Goal: Task Accomplishment & Management: Complete application form

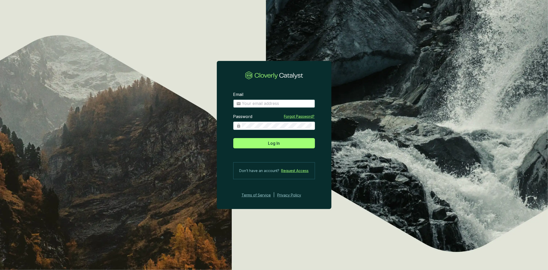
click at [246, 105] on input "Email" at bounding box center [277, 104] width 70 height 6
type input "medina@bioforestal.mx"
click at [233, 138] on button "Log In" at bounding box center [274, 143] width 82 height 10
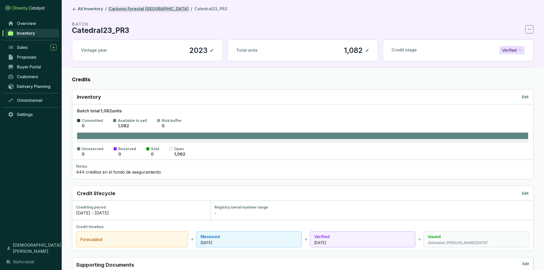
click at [133, 12] on link "Carbono Forestal La Catedral" at bounding box center [149, 9] width 82 height 6
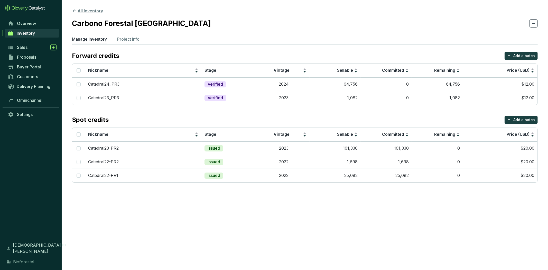
click at [97, 11] on button "All Inventory" at bounding box center [87, 11] width 31 height 6
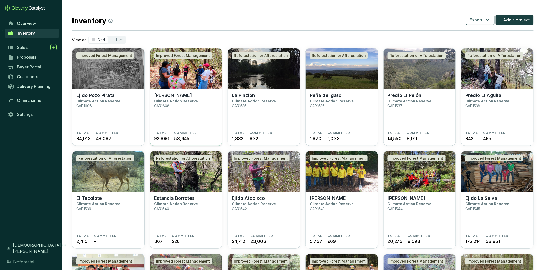
click at [176, 85] on img at bounding box center [186, 68] width 72 height 41
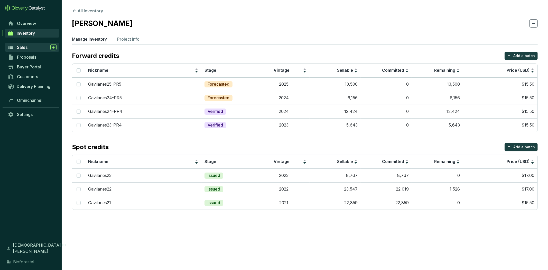
click at [21, 46] on span "Sales" at bounding box center [22, 47] width 11 height 5
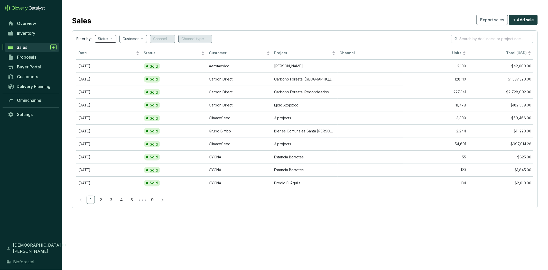
click at [114, 42] on div "Status" at bounding box center [106, 39] width 22 height 8
click at [147, 37] on div "Customer" at bounding box center [134, 39] width 28 height 8
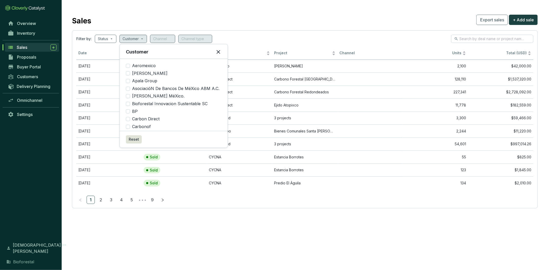
click at [276, 38] on div "Filter by: Status Customer Channel Channel type" at bounding box center [304, 39] width 457 height 8
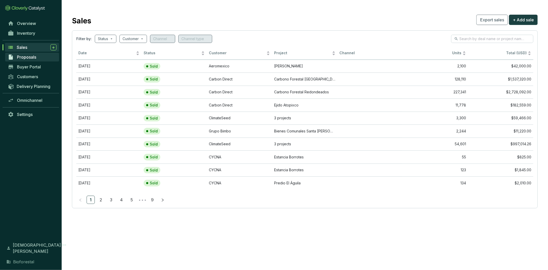
click at [31, 57] on span "Proposals" at bounding box center [26, 57] width 19 height 5
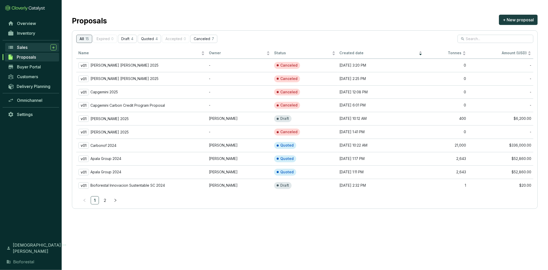
click at [37, 43] on link "Sales" at bounding box center [32, 47] width 54 height 9
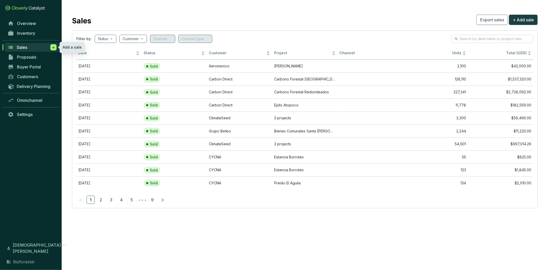
click at [51, 48] on span at bounding box center [53, 47] width 6 height 6
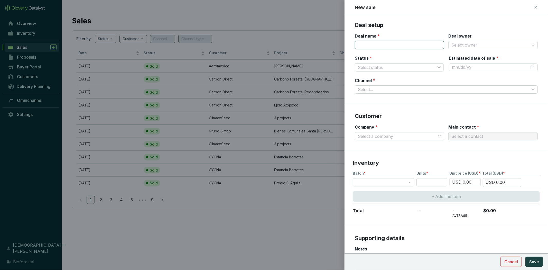
click at [393, 46] on input "Deal name *" at bounding box center [399, 45] width 89 height 8
click at [507, 48] on input "Deal owner" at bounding box center [491, 45] width 78 height 8
click at [431, 6] on div "New sale" at bounding box center [446, 7] width 183 height 7
click at [372, 46] on input "Deal name *" at bounding box center [399, 45] width 89 height 8
click at [374, 65] on input "Status *" at bounding box center [397, 68] width 78 height 8
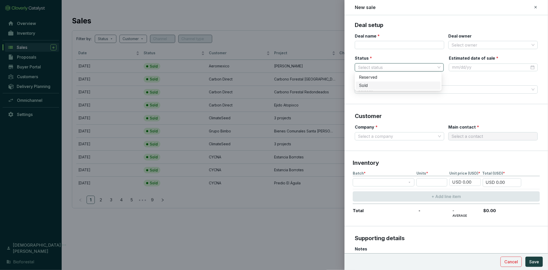
click at [380, 84] on div "Sold" at bounding box center [398, 86] width 79 height 6
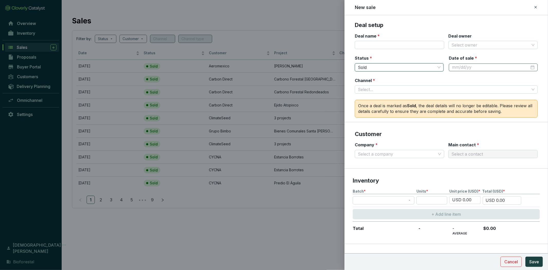
click at [526, 67] on div at bounding box center [493, 68] width 83 height 6
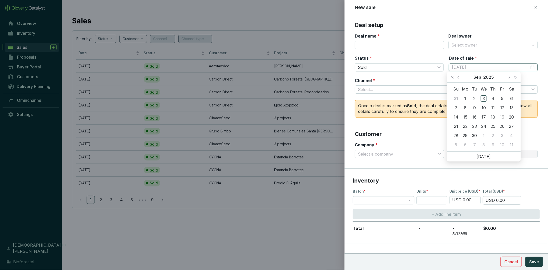
type input "9/5/2025"
type input "9/1/2025"
click at [480, 48] on input "Deal owner" at bounding box center [491, 45] width 78 height 8
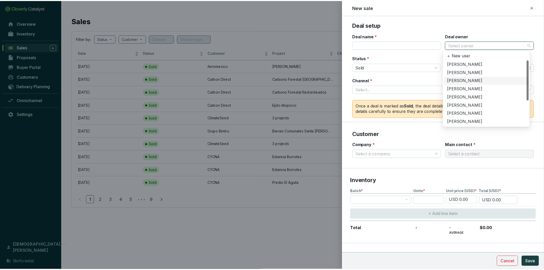
scroll to position [41, 0]
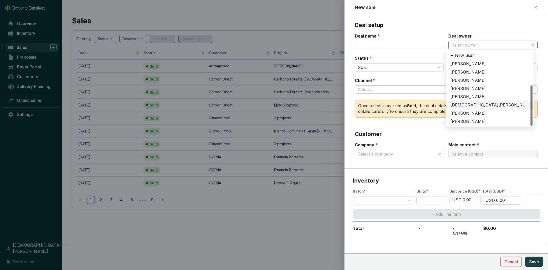
click at [478, 106] on div "[DEMOGRAPHIC_DATA][PERSON_NAME]" at bounding box center [490, 105] width 79 height 6
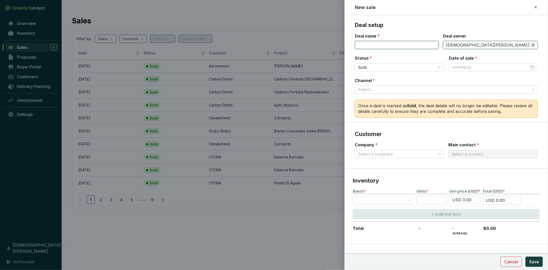
click at [427, 46] on input "Deal name *" at bounding box center [397, 45] width 84 height 8
click at [406, 48] on input "Deal name *" at bounding box center [397, 45] width 84 height 8
click at [508, 264] on span "Cancel" at bounding box center [512, 262] width 14 height 6
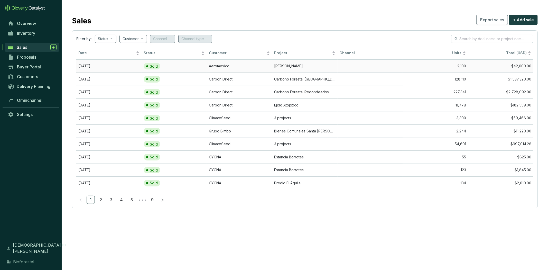
click at [202, 71] on td "Sold" at bounding box center [174, 66] width 65 height 13
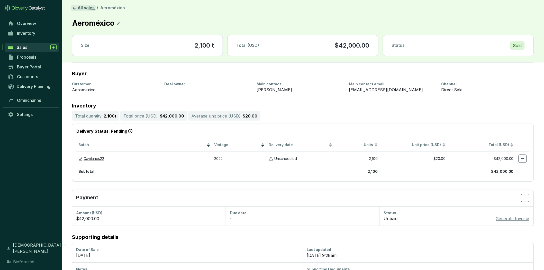
click at [91, 10] on link "All sales" at bounding box center [83, 8] width 25 height 6
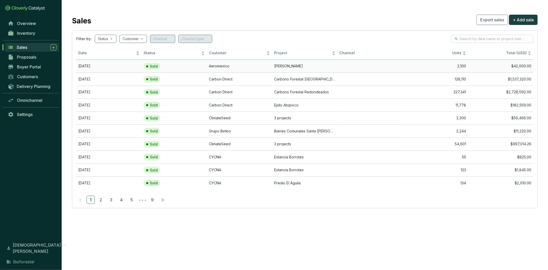
click at [377, 65] on td at bounding box center [370, 66] width 65 height 13
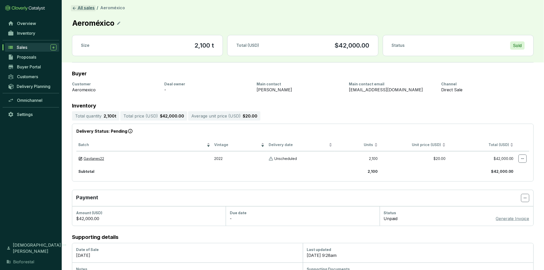
click at [86, 10] on link "All sales" at bounding box center [83, 8] width 25 height 6
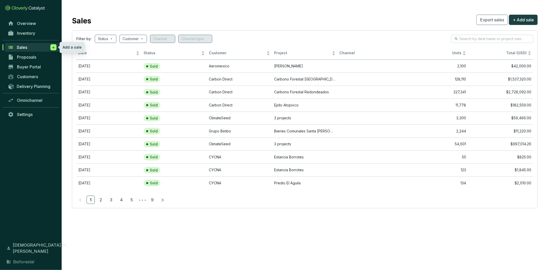
click at [54, 48] on icon at bounding box center [53, 47] width 4 height 5
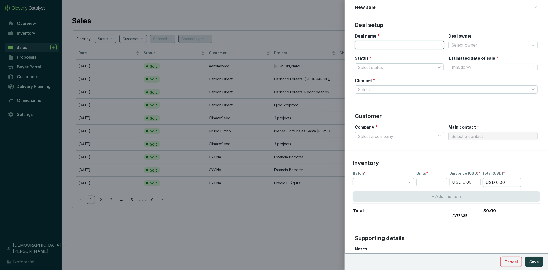
click at [413, 46] on input "Deal name *" at bounding box center [399, 45] width 89 height 8
type input "AEROMEXICO"
click at [470, 47] on input "Deal owner" at bounding box center [491, 45] width 78 height 8
click at [471, 44] on input "Deal owner" at bounding box center [491, 45] width 78 height 8
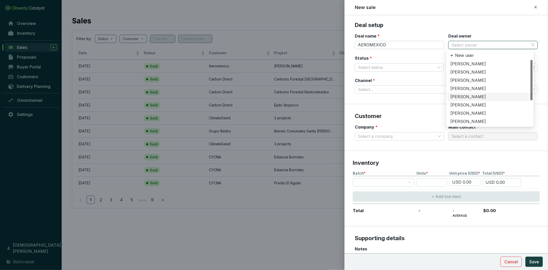
scroll to position [41, 0]
click at [217, 221] on div at bounding box center [274, 135] width 548 height 270
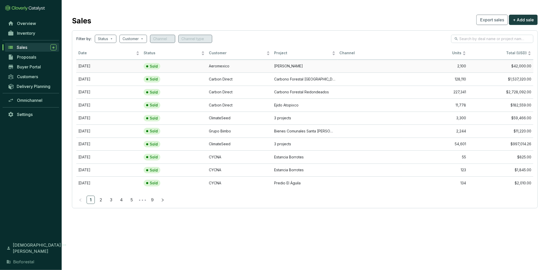
click at [357, 69] on td at bounding box center [370, 66] width 65 height 13
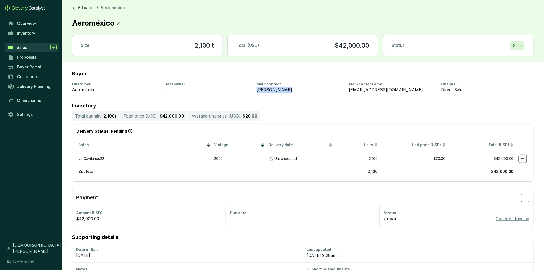
drag, startPoint x: 258, startPoint y: 89, endPoint x: 287, endPoint y: 89, distance: 29.1
click at [287, 89] on div "Stephani Luna" at bounding box center [300, 90] width 86 height 6
copy div "Stephani Luna"
click at [55, 46] on icon at bounding box center [53, 47] width 4 height 5
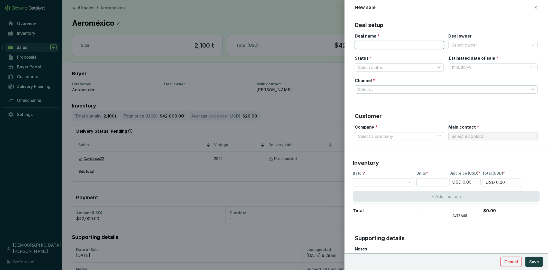
click at [379, 46] on input "Deal name *" at bounding box center [399, 45] width 89 height 8
type input "AEROMEXICO"
click at [323, 81] on div at bounding box center [274, 135] width 548 height 270
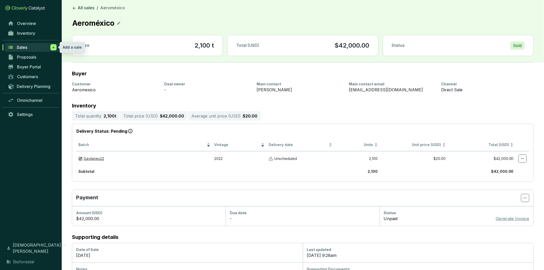
click at [53, 46] on icon at bounding box center [53, 47] width 4 height 5
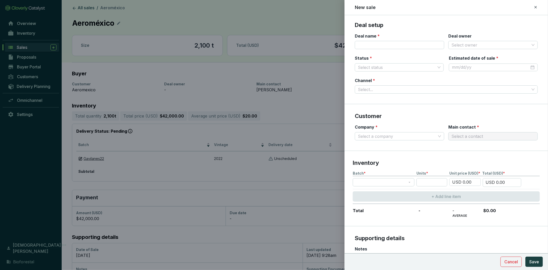
click at [289, 73] on div at bounding box center [274, 135] width 548 height 270
click at [389, 45] on input "Deal name *" at bounding box center [399, 45] width 89 height 8
type input "AEROMEXICO"
click at [404, 66] on input "Status *" at bounding box center [397, 68] width 78 height 8
click at [395, 82] on div "Sold" at bounding box center [398, 86] width 85 height 8
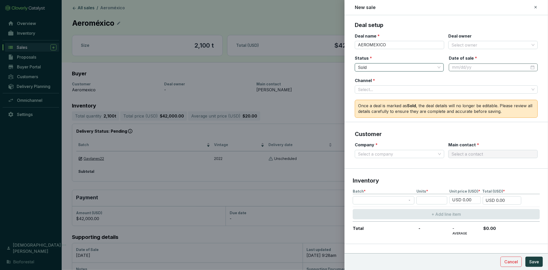
click at [528, 67] on div at bounding box center [493, 68] width 83 height 6
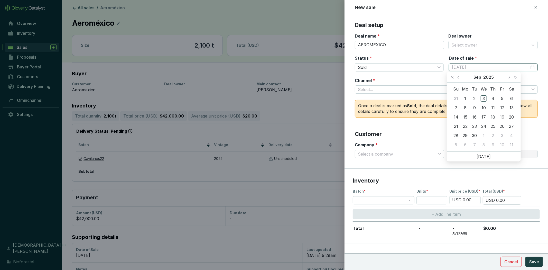
type input "9/3/2025"
click at [459, 76] on button "Previous month (PageUp)" at bounding box center [459, 77] width 7 height 10
type input "[DATE]"
click at [484, 137] on div "30" at bounding box center [484, 135] width 6 height 6
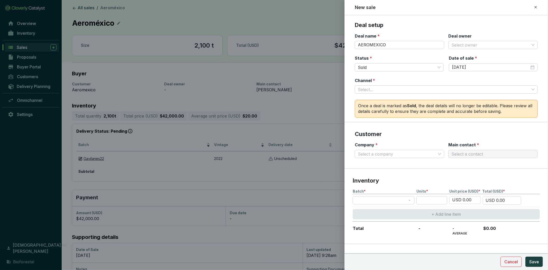
click at [339, 88] on div at bounding box center [274, 135] width 548 height 270
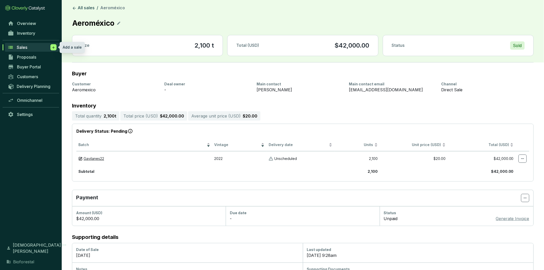
click at [53, 48] on icon at bounding box center [53, 47] width 4 height 5
click at [53, 47] on icon at bounding box center [53, 47] width 4 height 5
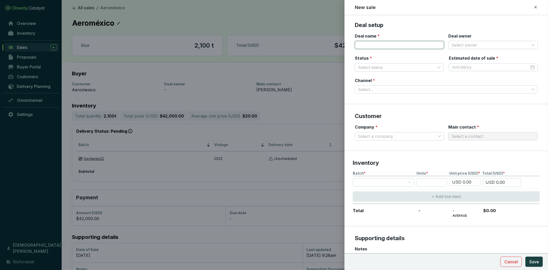
click at [394, 44] on input "Deal name *" at bounding box center [399, 45] width 89 height 8
type input "AEROMEXICO"
click at [417, 67] on input "Status *" at bounding box center [397, 68] width 78 height 8
click at [398, 87] on div "Sold" at bounding box center [398, 86] width 79 height 6
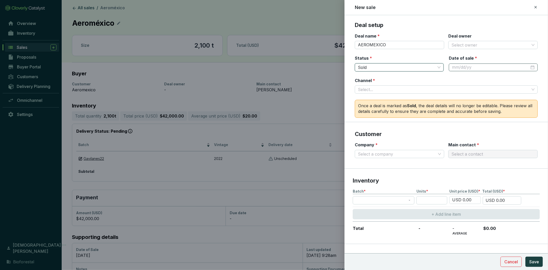
click at [528, 66] on div at bounding box center [493, 68] width 83 height 6
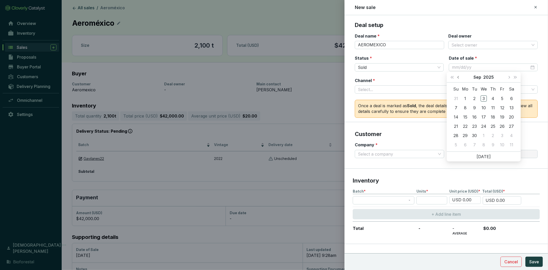
click at [459, 78] on span "Previous month (PageUp)" at bounding box center [459, 77] width 3 height 3
type input "[DATE]"
click at [484, 134] on div "30" at bounding box center [484, 135] width 6 height 6
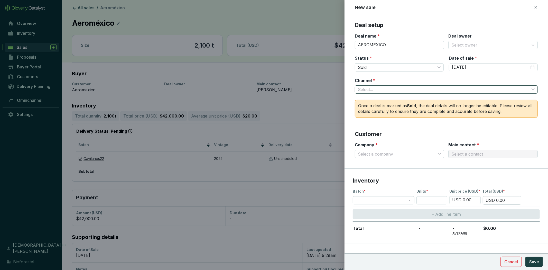
click at [384, 89] on input "Channel *" at bounding box center [444, 90] width 172 height 8
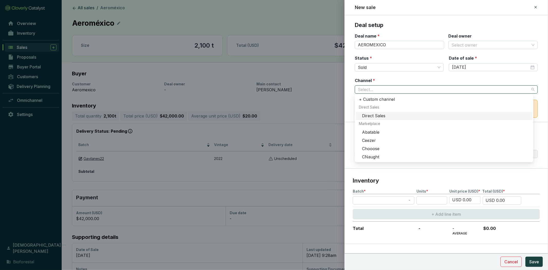
click at [389, 114] on div "Direct Sales" at bounding box center [445, 116] width 167 height 6
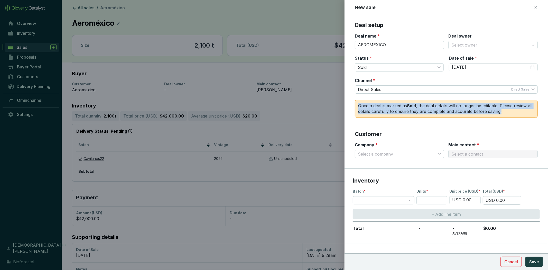
drag, startPoint x: 359, startPoint y: 104, endPoint x: 538, endPoint y: 111, distance: 179.1
click at [538, 111] on section "Deal setup Deal name * AEROMEXICO Deal owner Select owner Status * Sold Date of…" at bounding box center [447, 71] width 204 height 101
copy div "Once a deal is marked as Sold , the deal details will no longer be editable. Pl…"
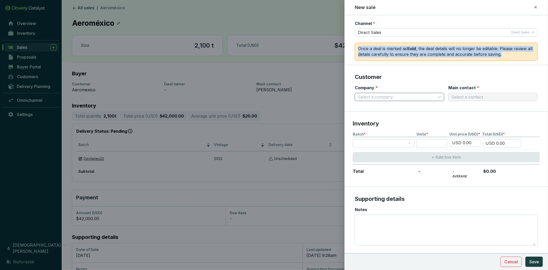
click at [436, 97] on span at bounding box center [399, 97] width 83 height 8
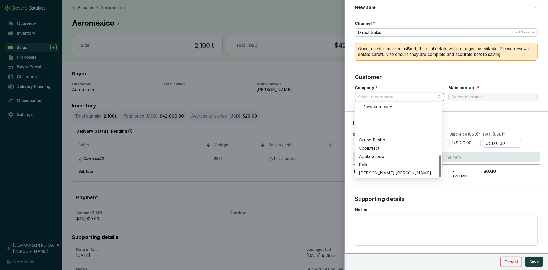
scroll to position [132, 0]
click at [376, 173] on div "Aeromexico" at bounding box center [398, 173] width 79 height 6
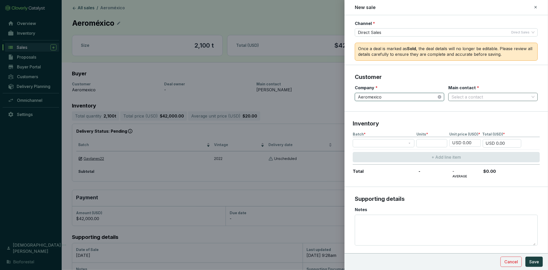
click at [495, 95] on input "Main contact *" at bounding box center [491, 97] width 78 height 8
click at [480, 114] on div "Stephani Luna" at bounding box center [490, 116] width 79 height 6
click at [409, 138] on div "Batch * Units * Unit price (USD) * Total (USD) * USD 0.00 USD 0.00 + Add line i…" at bounding box center [446, 155] width 187 height 47
click at [411, 143] on span at bounding box center [384, 143] width 56 height 8
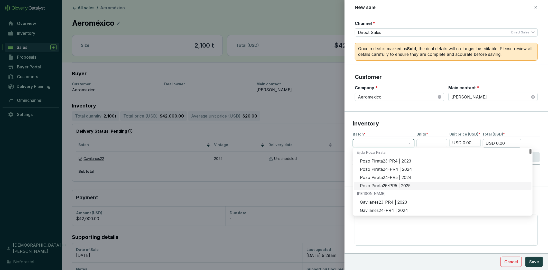
scroll to position [29, 0]
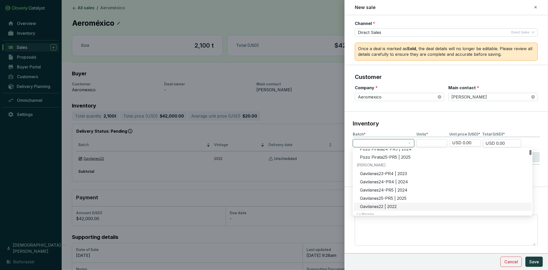
click at [399, 206] on div "Gavilanes22 | 2022" at bounding box center [444, 207] width 169 height 6
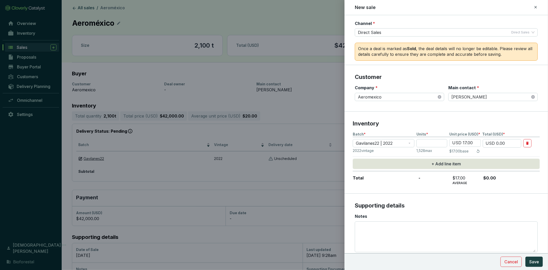
click at [472, 142] on input "USD 17.00" at bounding box center [465, 142] width 31 height 7
click at [466, 142] on input "USD 17.00" at bounding box center [465, 142] width 31 height 7
type input "USD 20.00"
click at [433, 144] on input "number" at bounding box center [432, 143] width 31 height 8
type input "5"
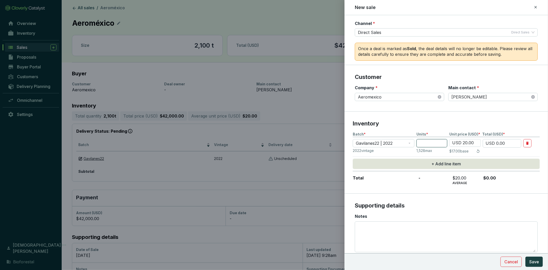
type input "USD 100.00"
type input "50"
type input "USD 1,000.00"
type input "508"
type input "USD 10,160.00"
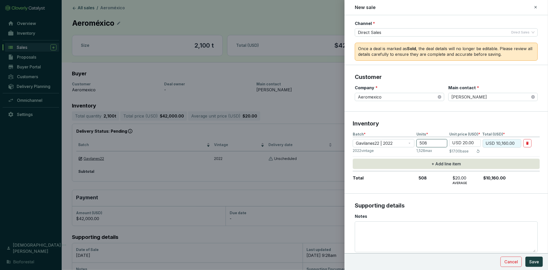
type input "508"
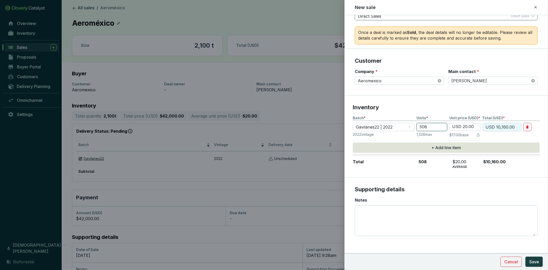
scroll to position [76, 0]
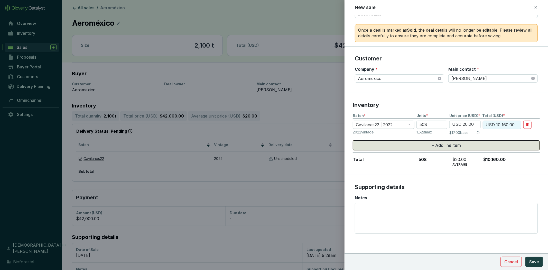
click at [433, 145] on span "+ Add line item" at bounding box center [447, 145] width 30 height 6
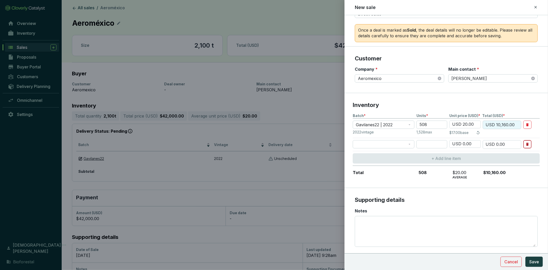
click at [528, 144] on icon "button" at bounding box center [528, 144] width 2 height 3
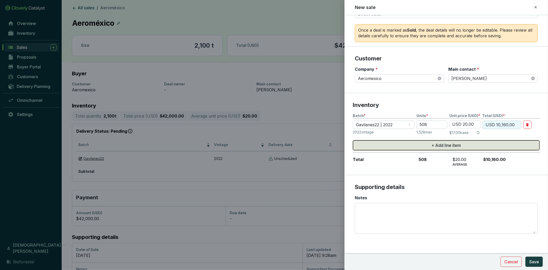
click at [427, 145] on button "+ Add line item" at bounding box center [446, 145] width 187 height 10
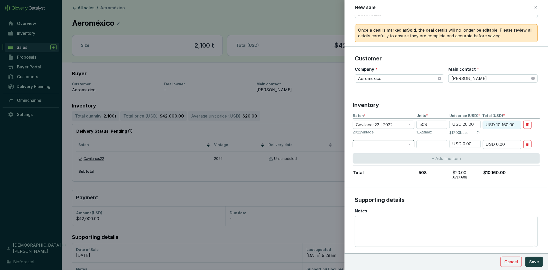
click at [411, 143] on span at bounding box center [384, 144] width 56 height 8
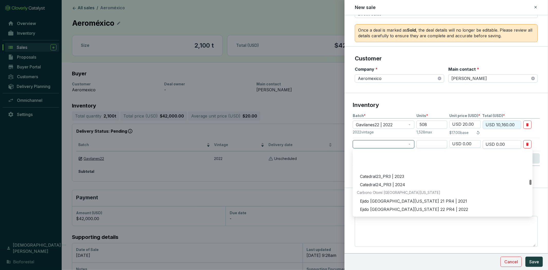
scroll to position [914, 0]
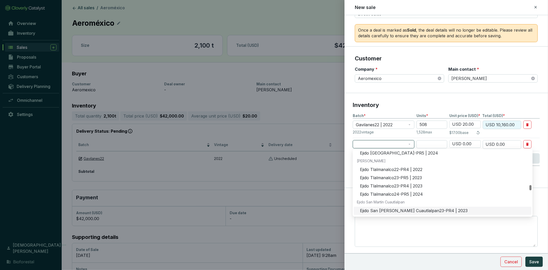
click at [350, 225] on section "Supporting details Notes" at bounding box center [447, 220] width 204 height 65
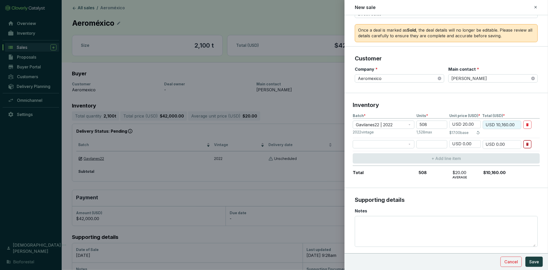
click at [529, 145] on icon "button" at bounding box center [528, 144] width 4 height 6
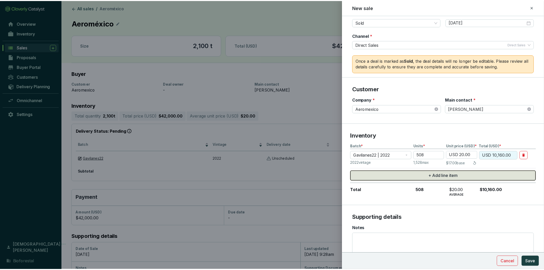
scroll to position [76, 0]
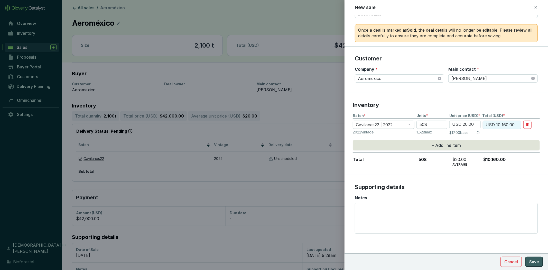
click at [534, 261] on span "Save" at bounding box center [535, 262] width 10 height 6
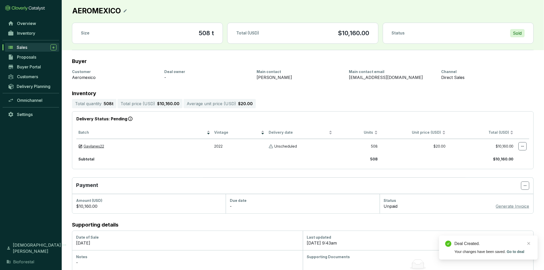
click at [32, 47] on div "Sales" at bounding box center [37, 47] width 40 height 6
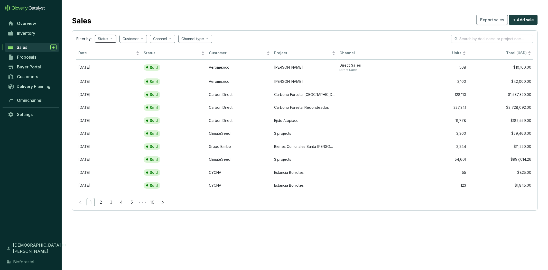
click at [109, 39] on span at bounding box center [105, 39] width 15 height 8
click at [138, 38] on input "search" at bounding box center [131, 39] width 16 height 8
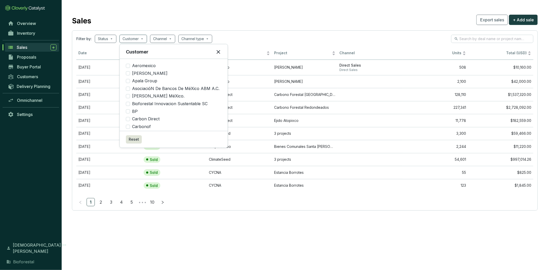
click at [329, 24] on div "Sales Export sales + Add sale" at bounding box center [305, 19] width 466 height 13
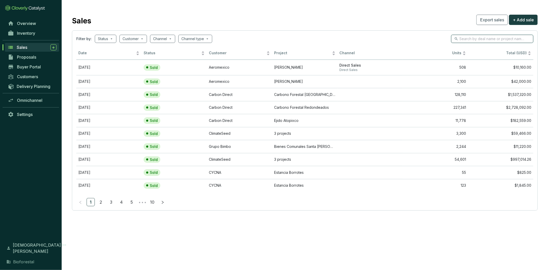
click at [481, 41] on input "search" at bounding box center [493, 39] width 66 height 6
click at [19, 159] on div "Overview Inventory Sales Proposals Buyer Portal Customers Delivery Planning Omn…" at bounding box center [31, 127] width 62 height 217
click at [33, 32] on span "Inventory" at bounding box center [26, 33] width 18 height 5
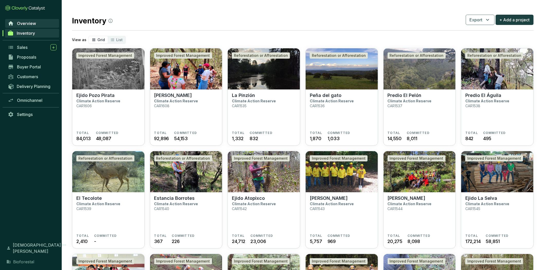
click at [42, 21] on link "Overview" at bounding box center [32, 23] width 54 height 9
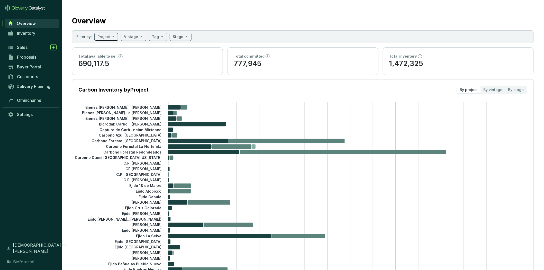
click at [111, 37] on span at bounding box center [106, 37] width 18 height 8
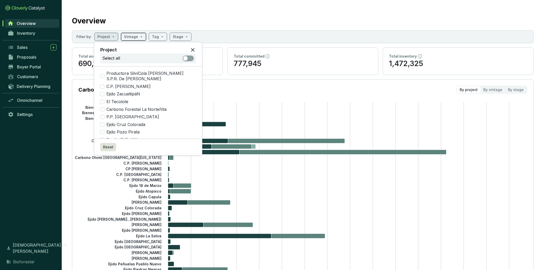
click at [136, 39] on input "search" at bounding box center [131, 37] width 14 height 8
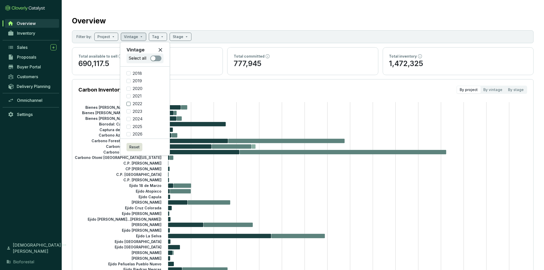
click at [139, 104] on span "2022" at bounding box center [138, 104] width 14 height 6
click at [131, 104] on input "2022" at bounding box center [129, 104] width 4 height 4
checkbox input "true"
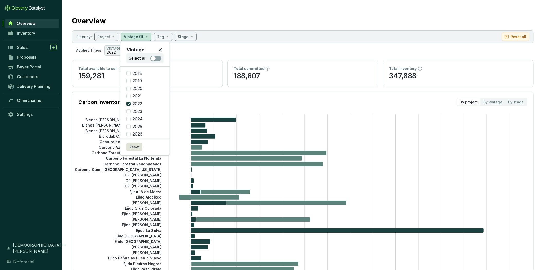
click at [234, 47] on section "Applied filters: VINTAGE 2022" at bounding box center [303, 50] width 462 height 10
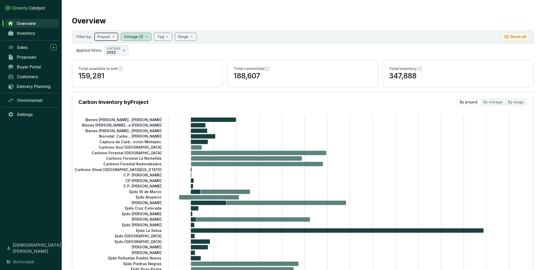
click at [109, 37] on input "search" at bounding box center [103, 37] width 13 height 8
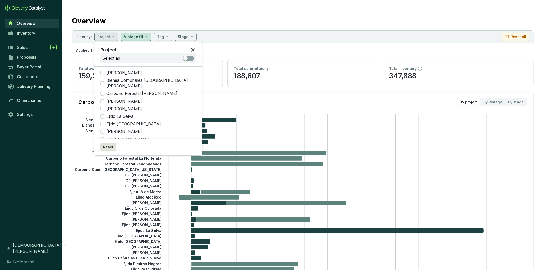
scroll to position [274, 0]
click at [104, 129] on input "[PERSON_NAME]" at bounding box center [102, 131] width 4 height 4
checkbox input "true"
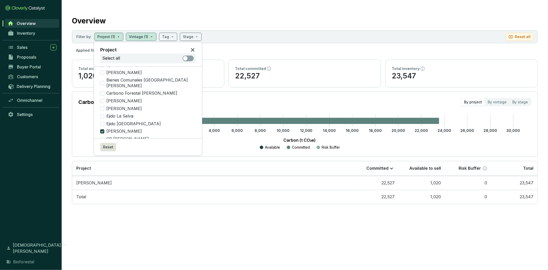
click at [329, 24] on div "Overview" at bounding box center [305, 19] width 466 height 13
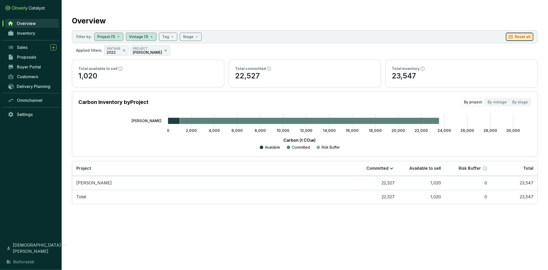
click at [512, 38] on icon "button" at bounding box center [511, 37] width 4 height 6
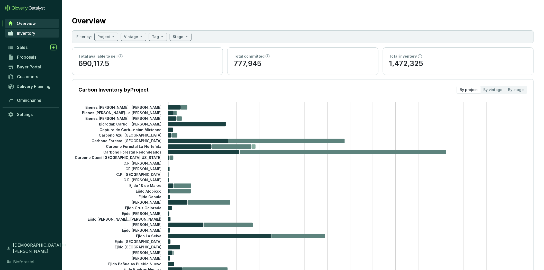
click at [38, 32] on link "Inventory" at bounding box center [32, 33] width 54 height 9
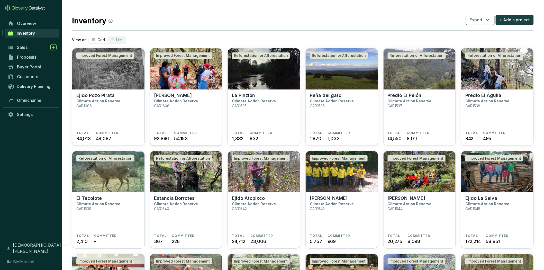
click at [178, 86] on img at bounding box center [186, 68] width 72 height 41
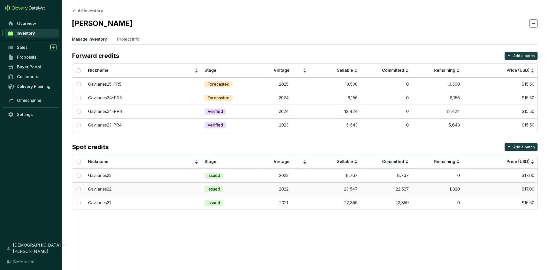
click at [244, 187] on td "Issued" at bounding box center [230, 189] width 57 height 14
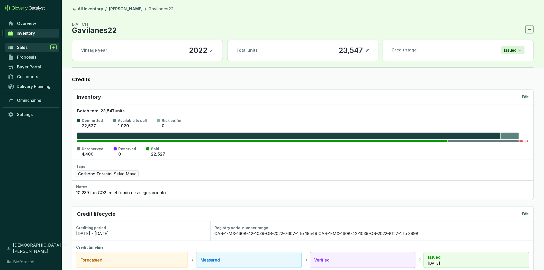
click at [35, 49] on div "Sales" at bounding box center [37, 47] width 40 height 6
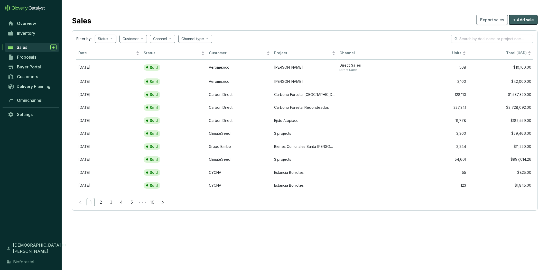
click at [519, 20] on span "+ Add sale" at bounding box center [523, 20] width 21 height 6
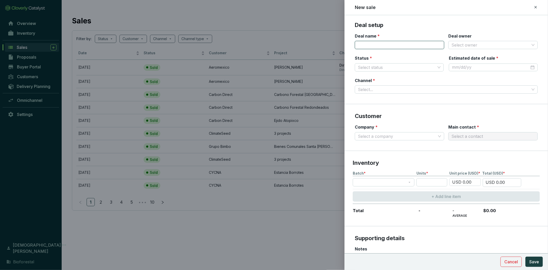
click at [424, 44] on input "Deal name *" at bounding box center [399, 45] width 89 height 8
click at [435, 66] on span at bounding box center [399, 68] width 83 height 8
type input "ClimateSeed"
click at [421, 75] on div "Reserved" at bounding box center [398, 78] width 79 height 6
click at [529, 66] on div at bounding box center [493, 68] width 83 height 6
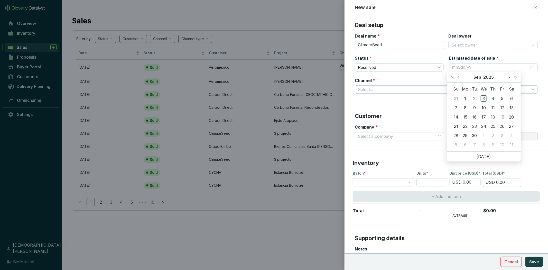
click at [508, 77] on span "Next month (PageDown)" at bounding box center [509, 77] width 3 height 3
click at [458, 77] on span "Previous month (PageUp)" at bounding box center [459, 77] width 3 height 3
type input "[DATE]"
click at [473, 135] on div "30" at bounding box center [475, 135] width 6 height 6
click at [386, 89] on input "Channel *" at bounding box center [444, 90] width 172 height 8
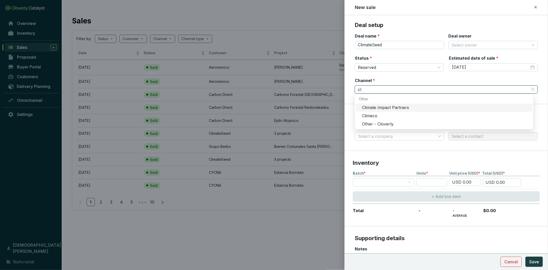
type input "c"
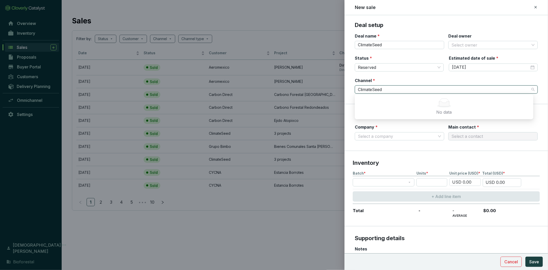
type input "ClimateSeed"
click at [483, 77] on div "Status * Reserved Estimated date of sale * 9/30/2025" at bounding box center [446, 66] width 183 height 22
click at [517, 89] on input "Channel *" at bounding box center [444, 90] width 172 height 8
type input "ClimateSeed"
click at [381, 91] on input "Channel *" at bounding box center [444, 90] width 172 height 8
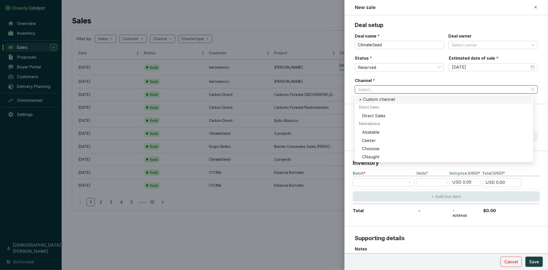
click at [418, 102] on div "+ Custom channel" at bounding box center [444, 100] width 170 height 6
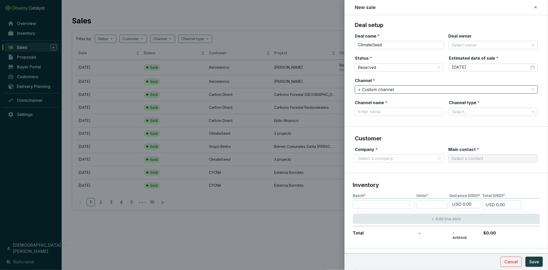
type input "C"
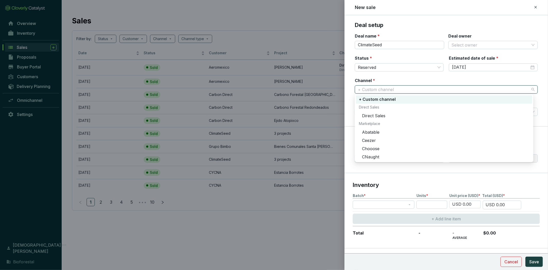
click at [395, 102] on div "+ Custom channel" at bounding box center [444, 100] width 170 height 6
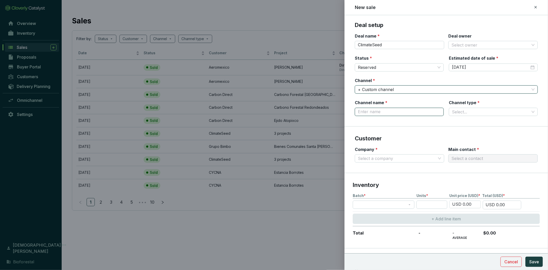
click at [385, 110] on input "Channel name *" at bounding box center [399, 112] width 89 height 8
type input "c"
type input "X"
type input "ClimateSeed"
click at [489, 109] on input "Channel type *" at bounding box center [491, 112] width 78 height 8
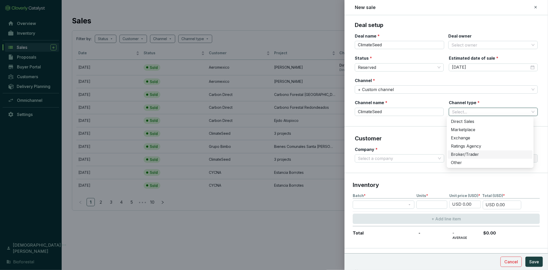
click at [479, 153] on div "Broker/Trader" at bounding box center [490, 155] width 79 height 6
click at [437, 158] on span at bounding box center [399, 159] width 83 height 8
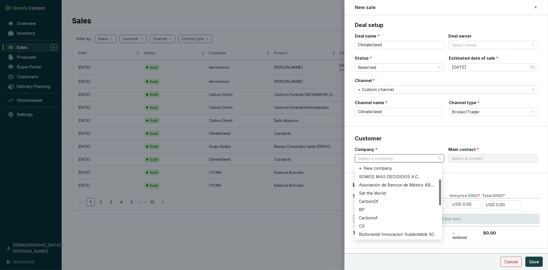
scroll to position [45, 0]
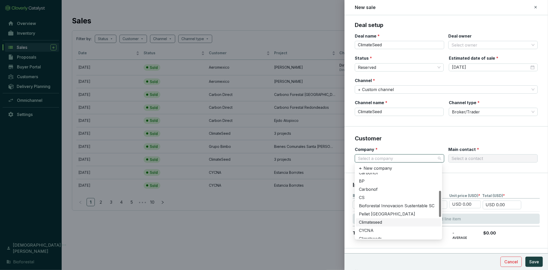
click at [375, 222] on div "Climateseed" at bounding box center [398, 223] width 79 height 6
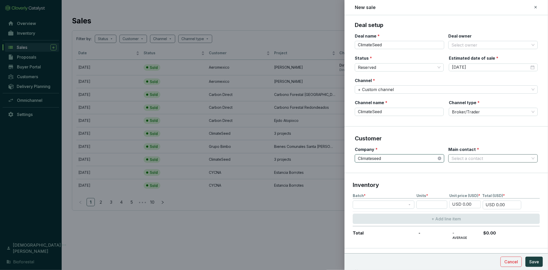
click at [486, 160] on input "Main contact *" at bounding box center [491, 159] width 78 height 8
click at [479, 170] on p "New contact" at bounding box center [468, 170] width 25 height 6
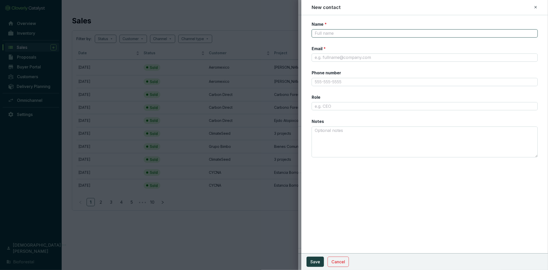
click at [340, 33] on input "Name *" at bounding box center [425, 33] width 226 height 8
click at [347, 57] on input "Email *" at bounding box center [425, 57] width 226 height 8
paste input "alessandra.souroujon@climateseed.com"
type input "alessandra.souroujon@climateseed.com"
click at [352, 33] on input "Name *" at bounding box center [425, 33] width 226 height 8
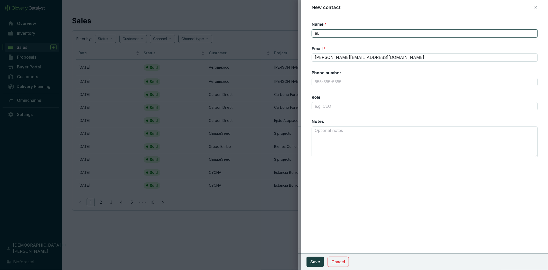
type input "a"
type input "Alessandra"
drag, startPoint x: 327, startPoint y: 34, endPoint x: 269, endPoint y: 42, distance: 57.8
click at [271, 39] on div "New contact Name * Alessandra Email * alessandra.souroujon@climateseed.com Phon…" at bounding box center [274, 135] width 548 height 270
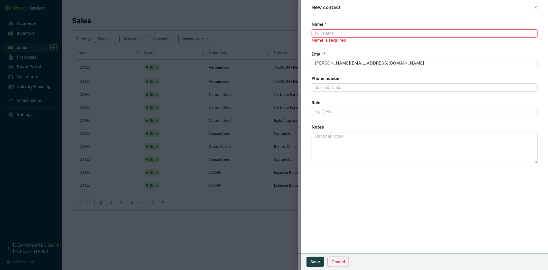
paste input "Alessandra Souroujon"
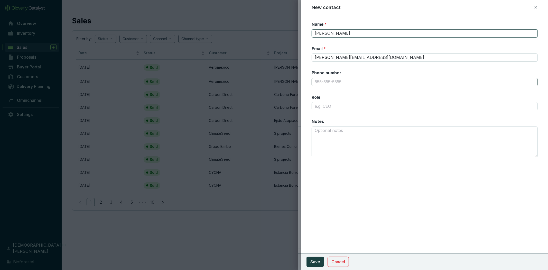
type input "Alessandra Souroujon"
click at [354, 79] on input "Phone number" at bounding box center [425, 82] width 226 height 8
click at [338, 107] on input "Role" at bounding box center [425, 106] width 226 height 8
paste input "Head of Project Portfolio"
type input "Head of Project Portfolio"
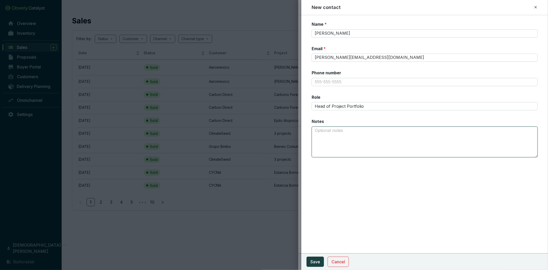
click at [337, 132] on textarea "Notes" at bounding box center [425, 142] width 226 height 31
click at [346, 80] on input "Phone number" at bounding box center [425, 82] width 226 height 8
type input "+33766661264"
click at [318, 262] on span "Save" at bounding box center [316, 262] width 10 height 6
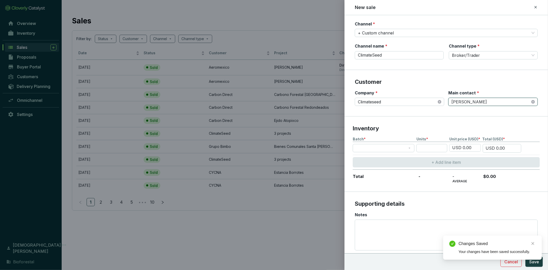
scroll to position [57, 0]
click at [411, 146] on span at bounding box center [384, 148] width 56 height 8
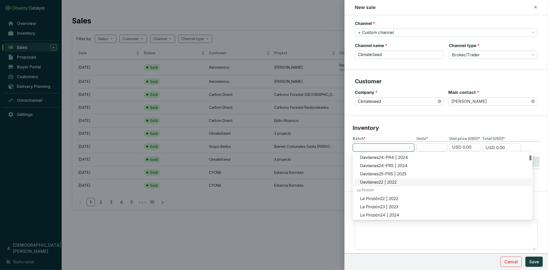
click at [396, 181] on div "Gavilanes22 | 2022" at bounding box center [444, 182] width 169 height 6
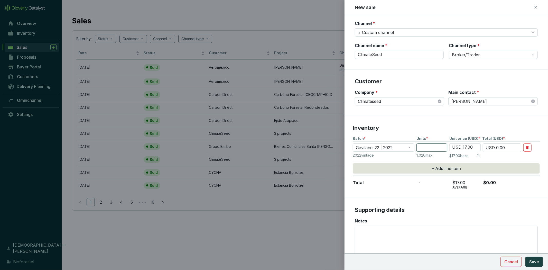
click at [434, 148] on input "number" at bounding box center [432, 147] width 31 height 8
type input "5"
type input "USD 85.00"
type input "50"
type input "USD 850.00"
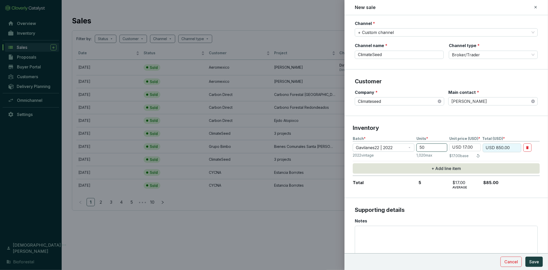
type input "500"
type input "USD 8,500.00"
type input "500"
click at [474, 148] on input "USD 17.00" at bounding box center [465, 147] width 31 height 7
type input "USD 1,700.00"
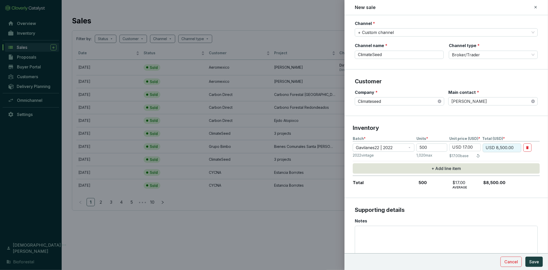
type input "USD 850,000.00"
type input "USD 100.00"
type input "USD 50,000.00"
type input "USD 0"
type input "USD 0.00"
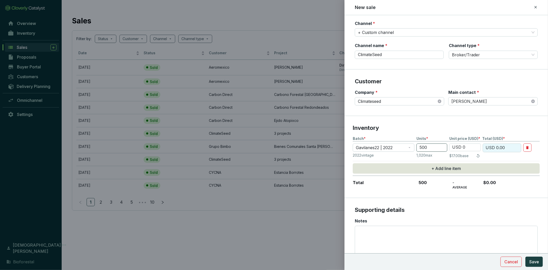
drag, startPoint x: 466, startPoint y: 147, endPoint x: 444, endPoint y: 143, distance: 22.2
click at [444, 143] on section "Gavilanes22 | 2022 500 USD 0 USD 0.00" at bounding box center [446, 147] width 187 height 9
click at [458, 146] on input "USD 0" at bounding box center [465, 147] width 31 height 7
click at [458, 147] on input "USD 0" at bounding box center [465, 147] width 31 height 7
click at [462, 147] on input "USD 0" at bounding box center [465, 147] width 31 height 7
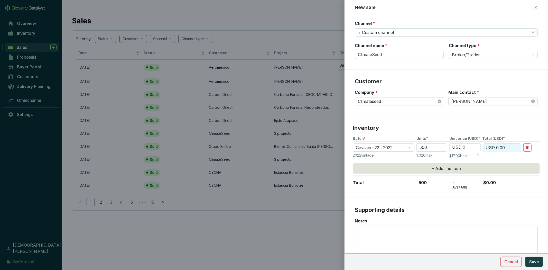
type input "USD 10.00"
type input "USD 5,000.00"
type input "USD 170.00"
type input "USD 85,000.00"
type input "USD 17.00"
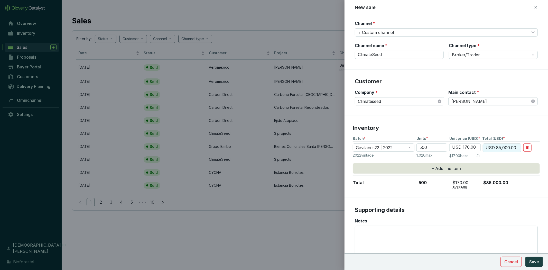
type input "USD 8,500.00"
click at [457, 144] on input "USD 17.00" at bounding box center [465, 147] width 31 height 7
drag, startPoint x: 461, startPoint y: 147, endPoint x: 453, endPoint y: 147, distance: 7.5
click at [453, 147] on input "USD 17.00" at bounding box center [465, 147] width 31 height 7
drag, startPoint x: 453, startPoint y: 147, endPoint x: 479, endPoint y: 155, distance: 26.6
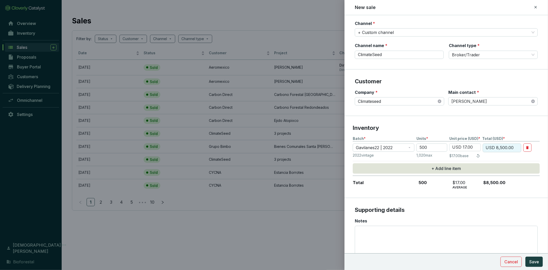
click at [479, 155] on icon at bounding box center [478, 156] width 4 height 6
click at [474, 147] on input "USD 17.00" at bounding box center [465, 147] width 31 height 7
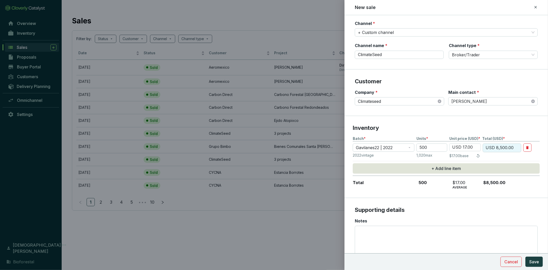
drag, startPoint x: 474, startPoint y: 145, endPoint x: 462, endPoint y: 145, distance: 11.3
click at [462, 145] on input "USD 17.00" at bounding box center [465, 147] width 31 height 7
type input "USD 0"
type input "USD 0.00"
type input "USD 10.00"
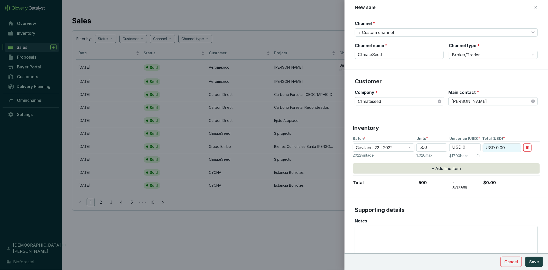
type input "USD 5,000.00"
type input "USD 910.00"
type input "USD 455,000.00"
type input "USD 0.91"
type input "USD 455.00"
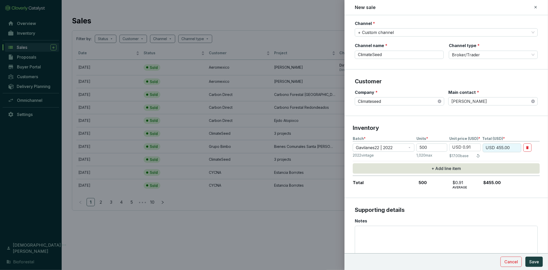
type input "USD 80.91"
type input "USD 40,455.00"
type input "USD 580.91"
type input "USD 290,455.00"
click at [477, 148] on input "USD 580.91" at bounding box center [465, 147] width 31 height 7
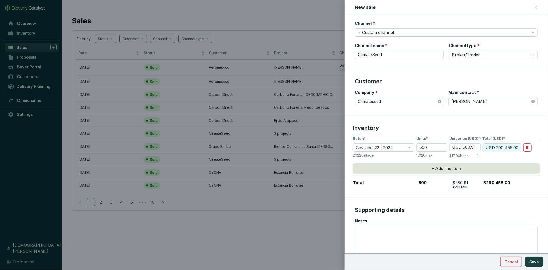
type input "USD 580.90"
type input "USD 290,450.00"
type input "USD 580.00"
type input "USD 290,000.00"
type input "USD 58,000.00"
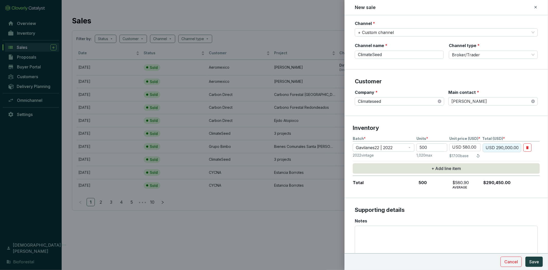
type input "USD 29,000,000.00"
type input "USD 5,800.00"
type input "USD 2,900,000.00"
type input "USD 500.00"
type input "USD 250,000.00"
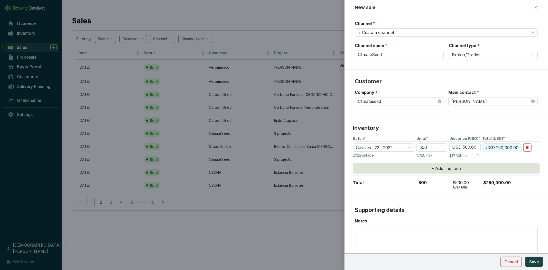
type input "USD 0"
type input "USD 0.00"
type input "USD 10.00"
type input "USD 5,000.00"
type input "USD 910.00"
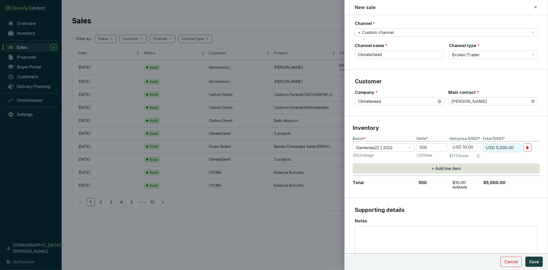
type input "USD 455,000.00"
type input "USD 10.00"
type input "USD 5,000.00"
type input "USD 0"
type input "USD 0.00"
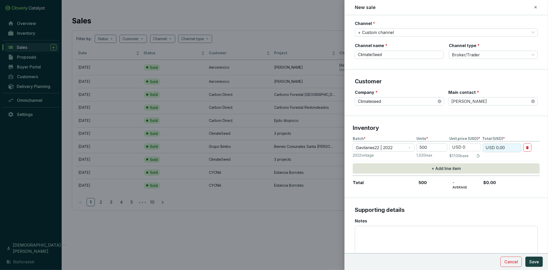
type input "USD 1.00"
type input "USD 500.00"
type input "USD 19.00"
type input "USD 9,500.00"
type input "USD 19.08"
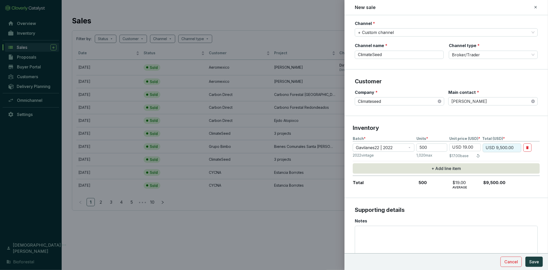
type input "USD 9,540.00"
type input "USD 19.05"
type input "USD 9,525.00"
type input "USD 19.08"
type input "USD 9,540.00"
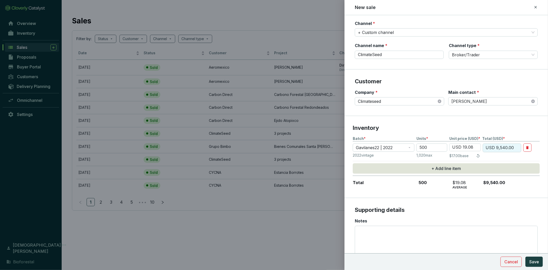
type input "USD 19.05"
type input "USD 9,525.00"
type input "USD 19.08"
type input "USD 9,540.00"
type input "USD 19.05"
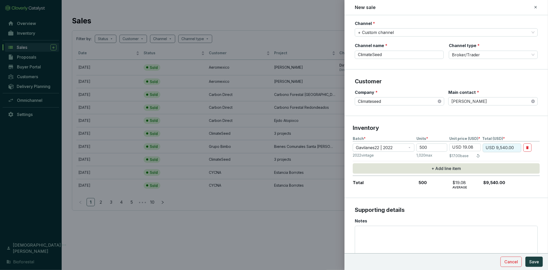
type input "USD 9,525.00"
type input "USD 19.08"
type input "USD 9,540.00"
type input "USD 19.80"
type input "USD 9,900.00"
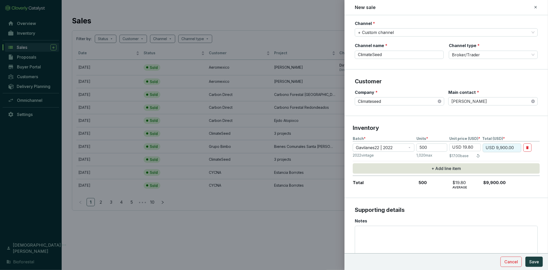
type input "USD 19.85"
type input "USD 9,925.00"
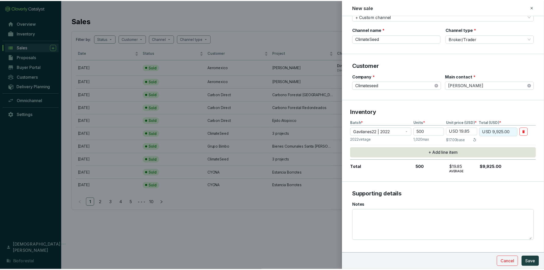
scroll to position [80, 0]
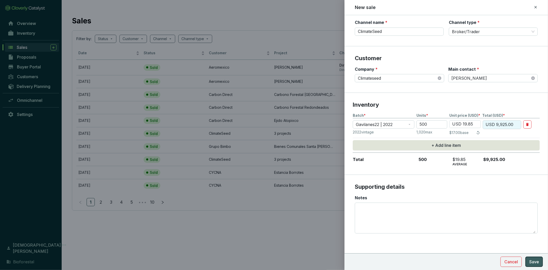
type input "USD 19.85"
click at [530, 262] on span "Save" at bounding box center [535, 262] width 10 height 6
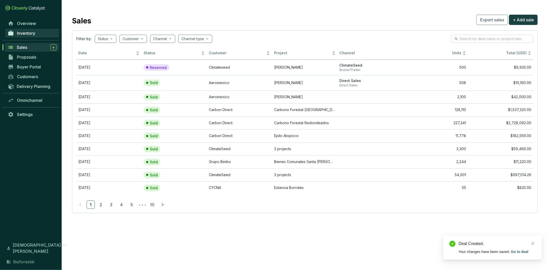
click at [30, 33] on span "Inventory" at bounding box center [26, 33] width 18 height 5
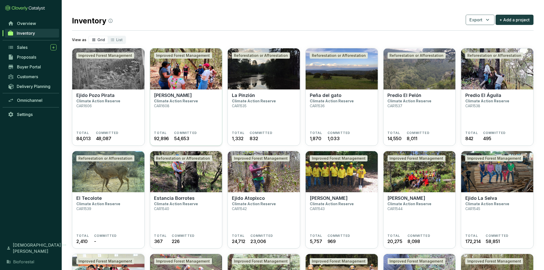
click at [160, 79] on img at bounding box center [186, 68] width 72 height 41
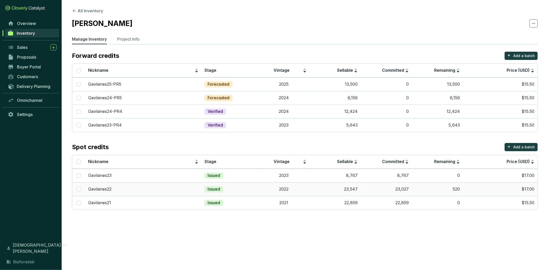
click at [293, 190] on td "2022" at bounding box center [283, 189] width 51 height 14
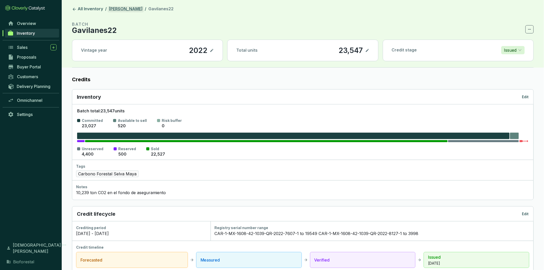
click at [118, 8] on link "[PERSON_NAME]" at bounding box center [126, 9] width 36 height 6
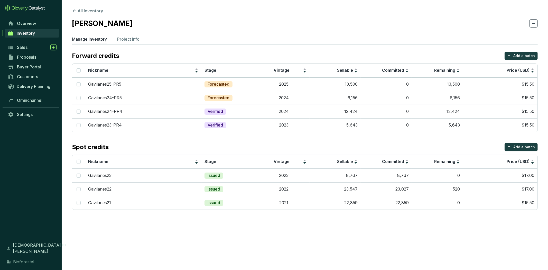
click at [408, 236] on section "All Inventory Ejido [PERSON_NAME] Manage Inventory Project Info Forward credits…" at bounding box center [274, 135] width 548 height 270
